Goal: Transaction & Acquisition: Subscribe to service/newsletter

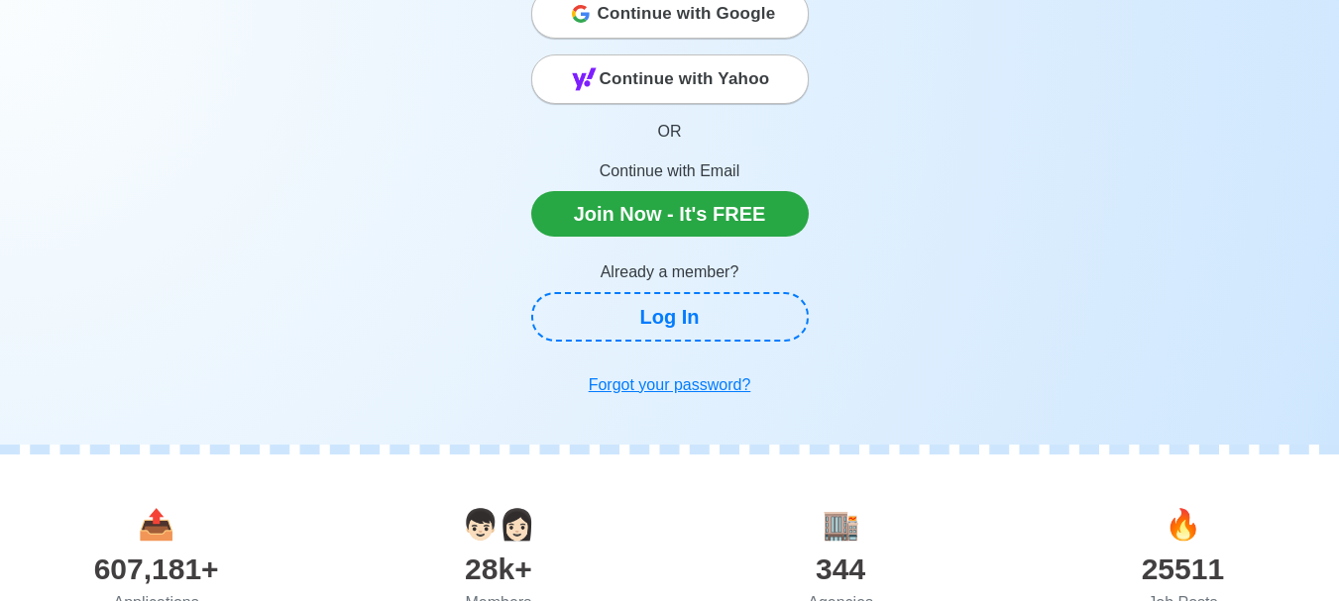
scroll to position [198, 0]
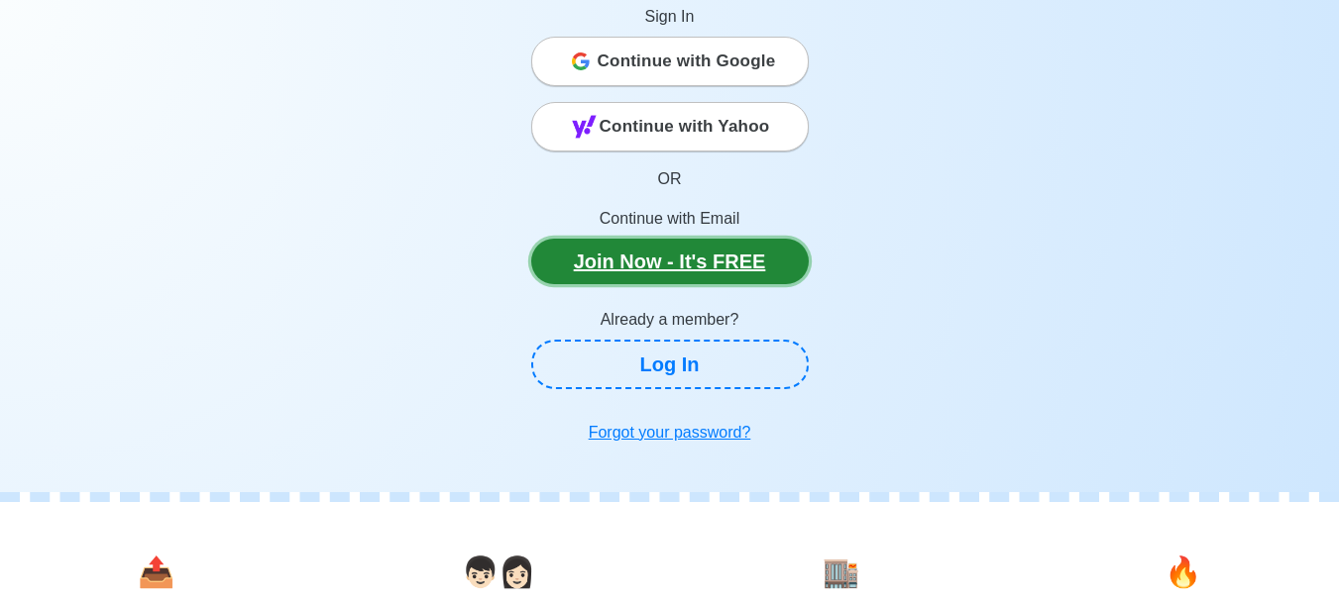
click at [746, 260] on link "Join Now - It's FREE" at bounding box center [669, 262] width 277 height 46
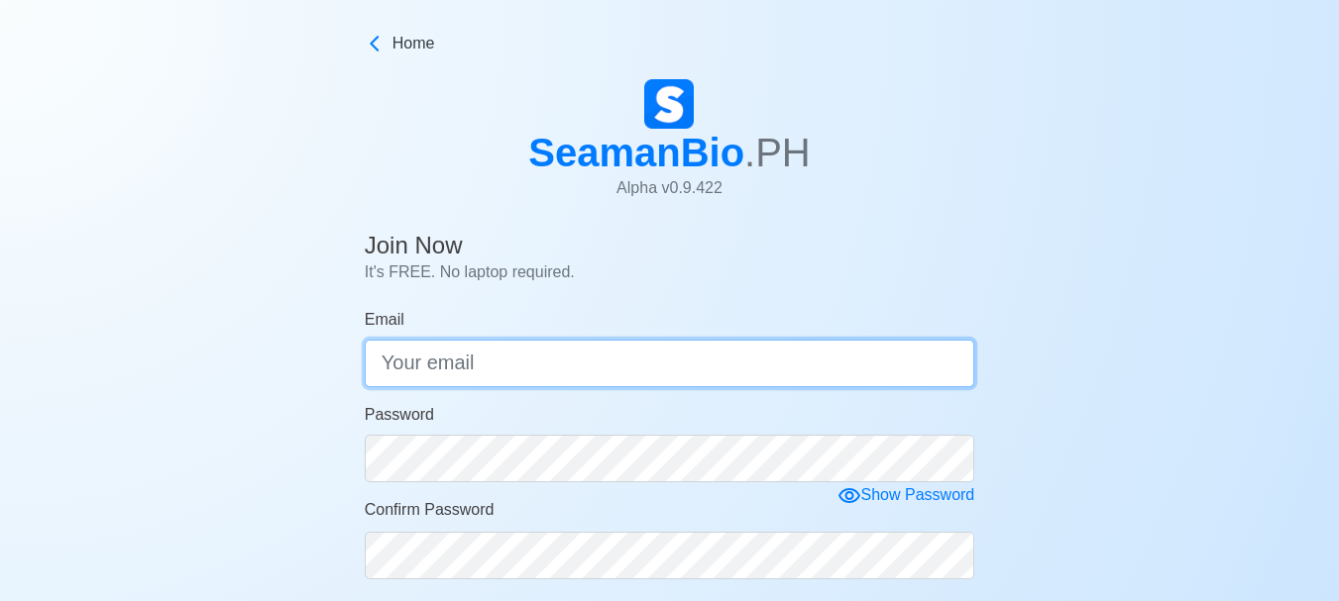
click at [555, 352] on input "Email" at bounding box center [670, 364] width 610 height 48
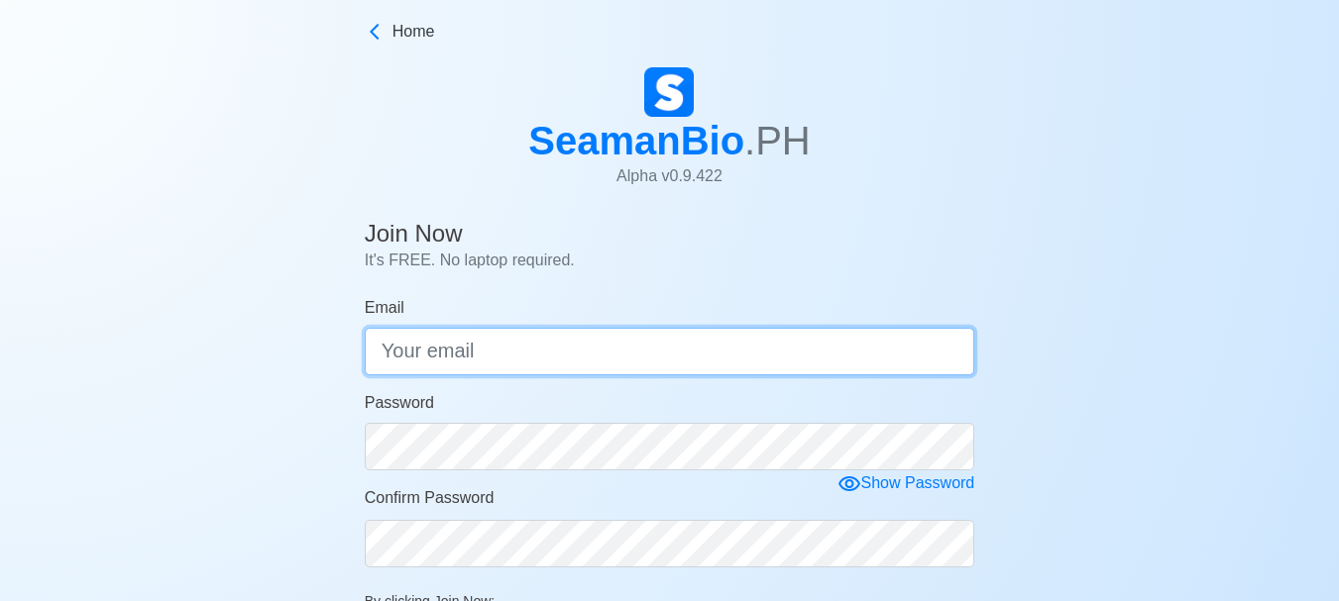
scroll to position [7, 0]
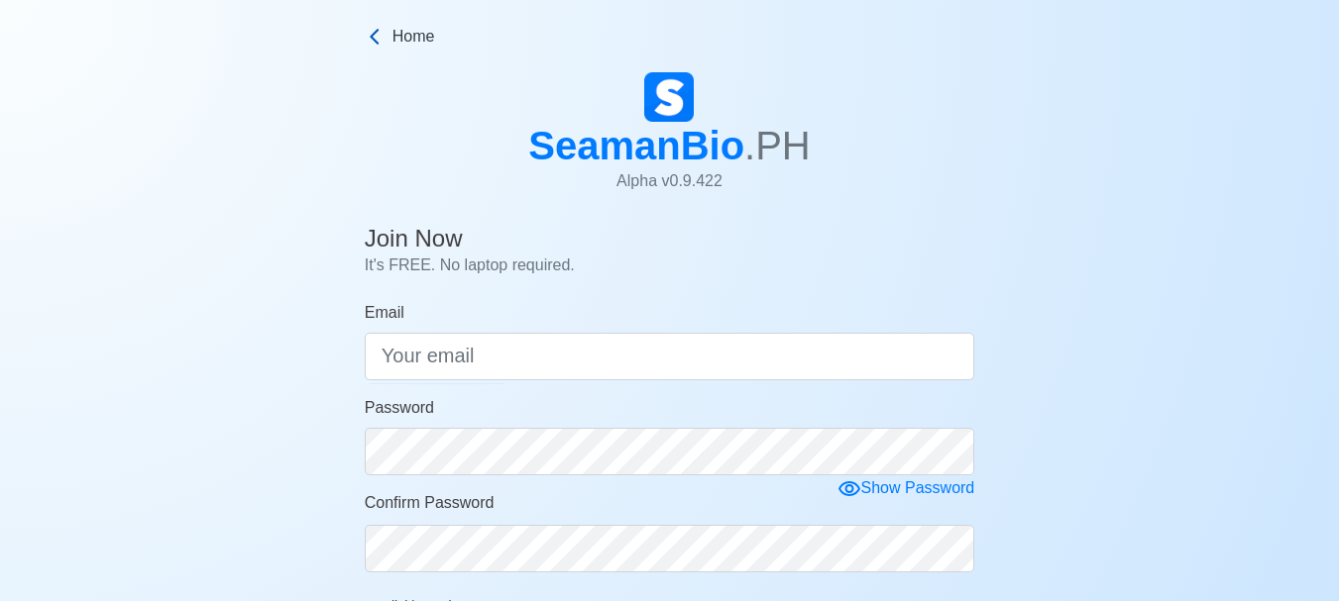
click at [403, 34] on span "Home" at bounding box center [413, 37] width 43 height 24
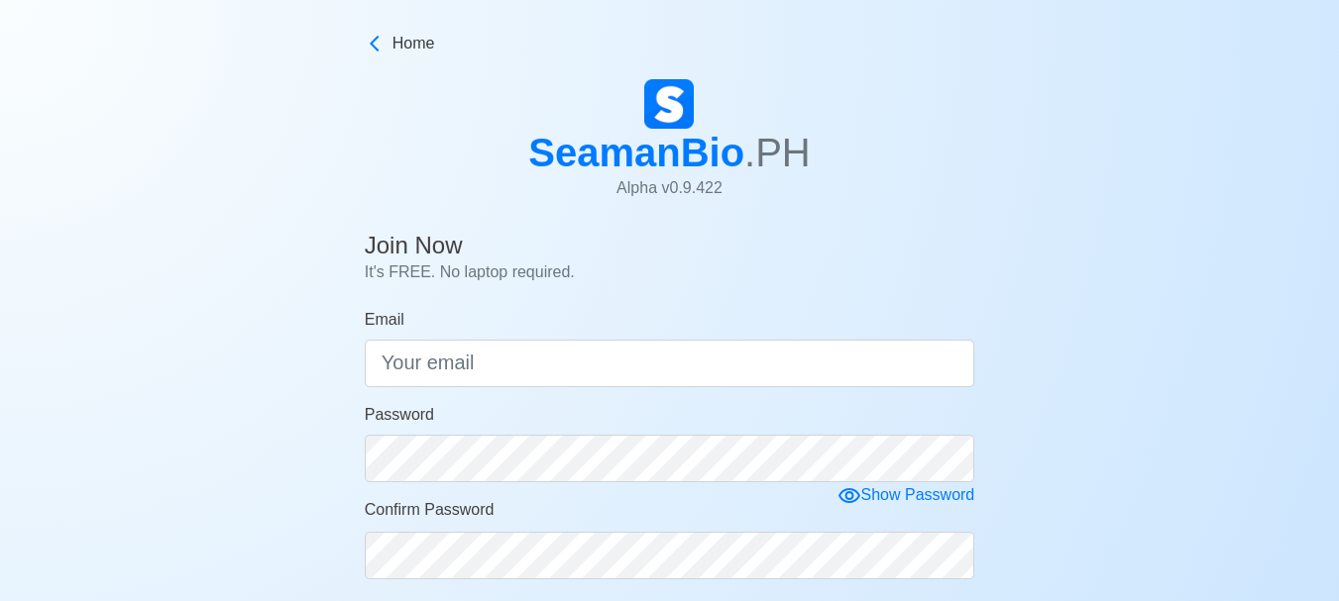
scroll to position [7, 0]
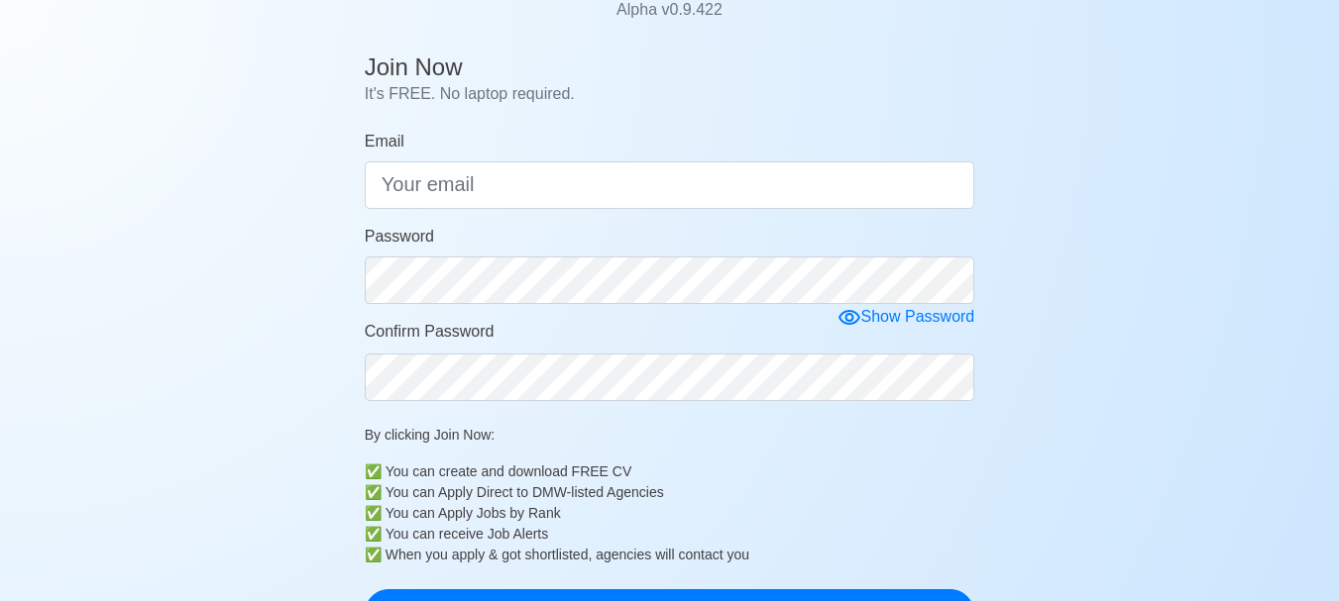
scroll to position [198, 0]
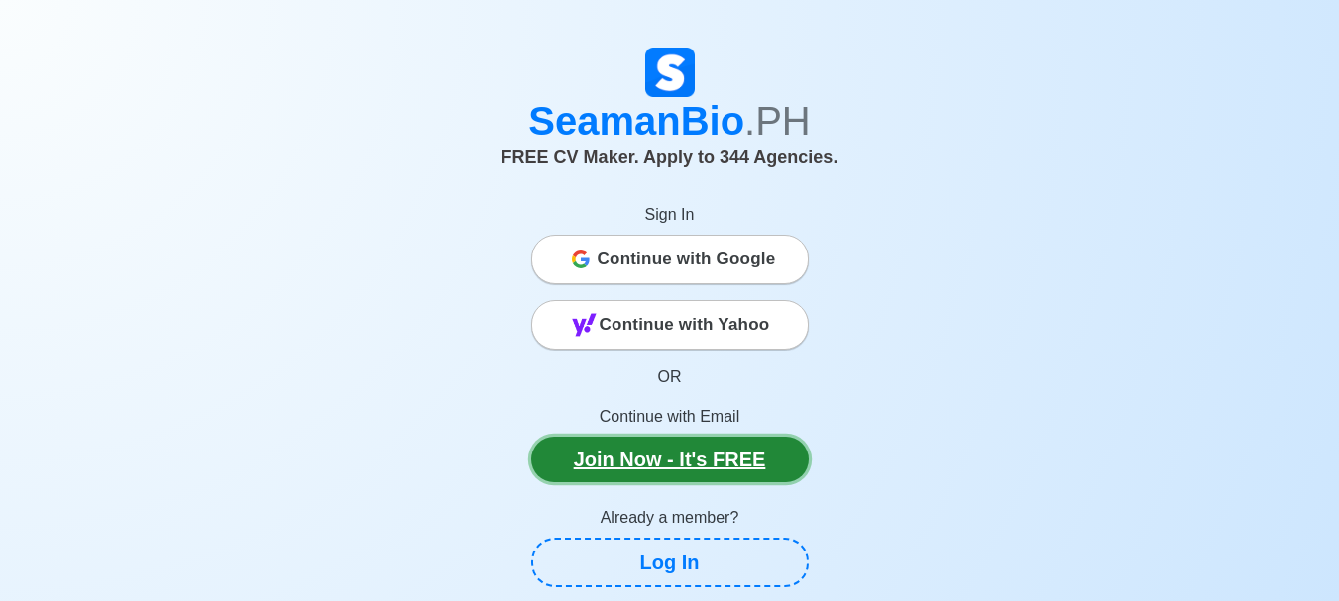
click at [759, 466] on link "Join Now - It's FREE" at bounding box center [669, 460] width 277 height 46
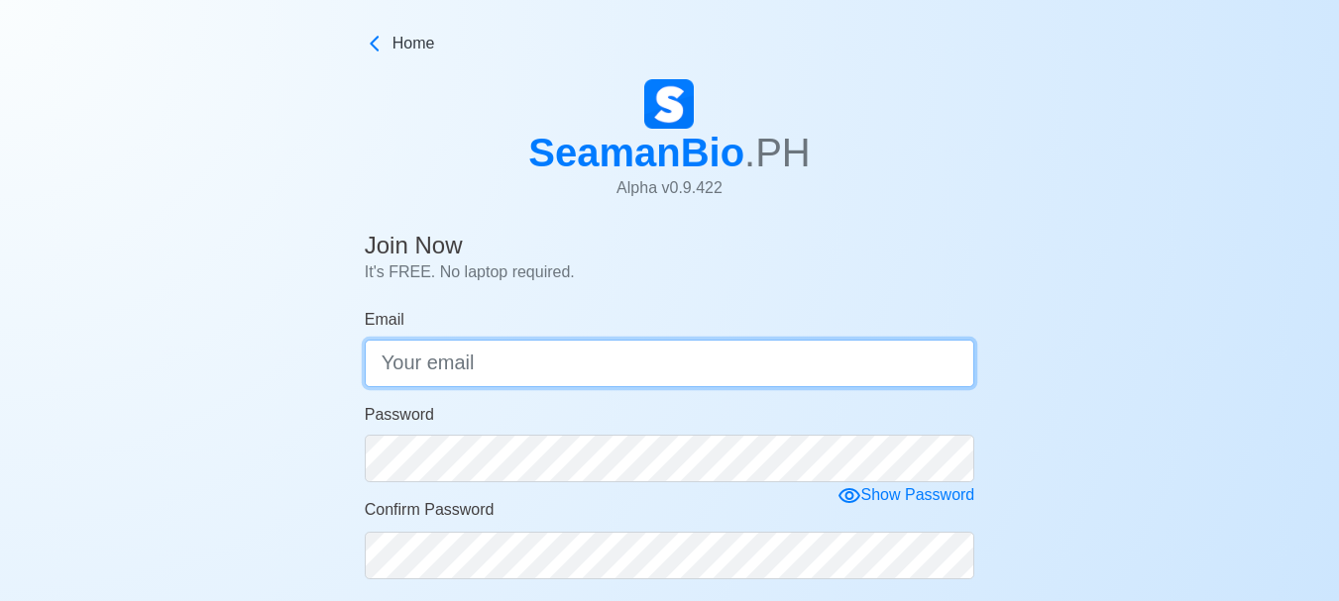
click at [542, 369] on input "Email" at bounding box center [670, 364] width 610 height 48
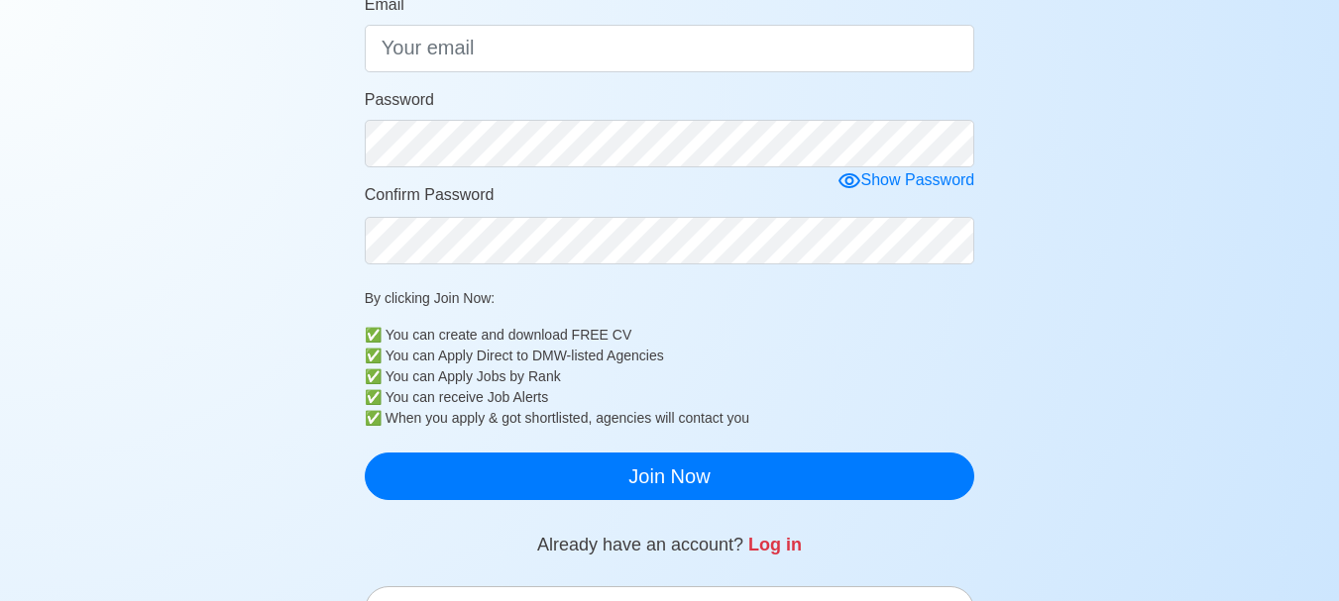
scroll to position [327, 0]
